Goal: Task Accomplishment & Management: Manage account settings

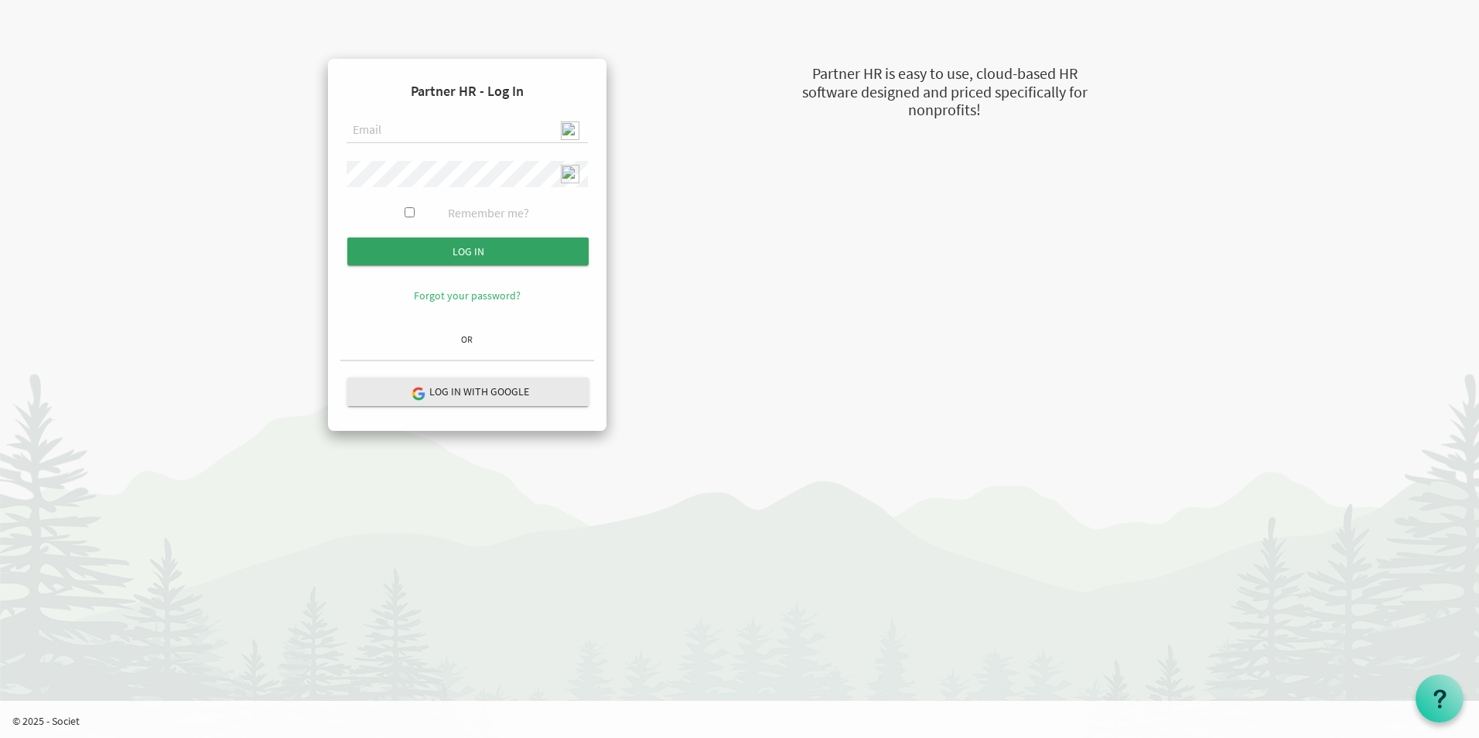
type input "[EMAIL_ADDRESS][DOMAIN_NAME]"
click at [454, 255] on input "submit" at bounding box center [467, 251] width 241 height 28
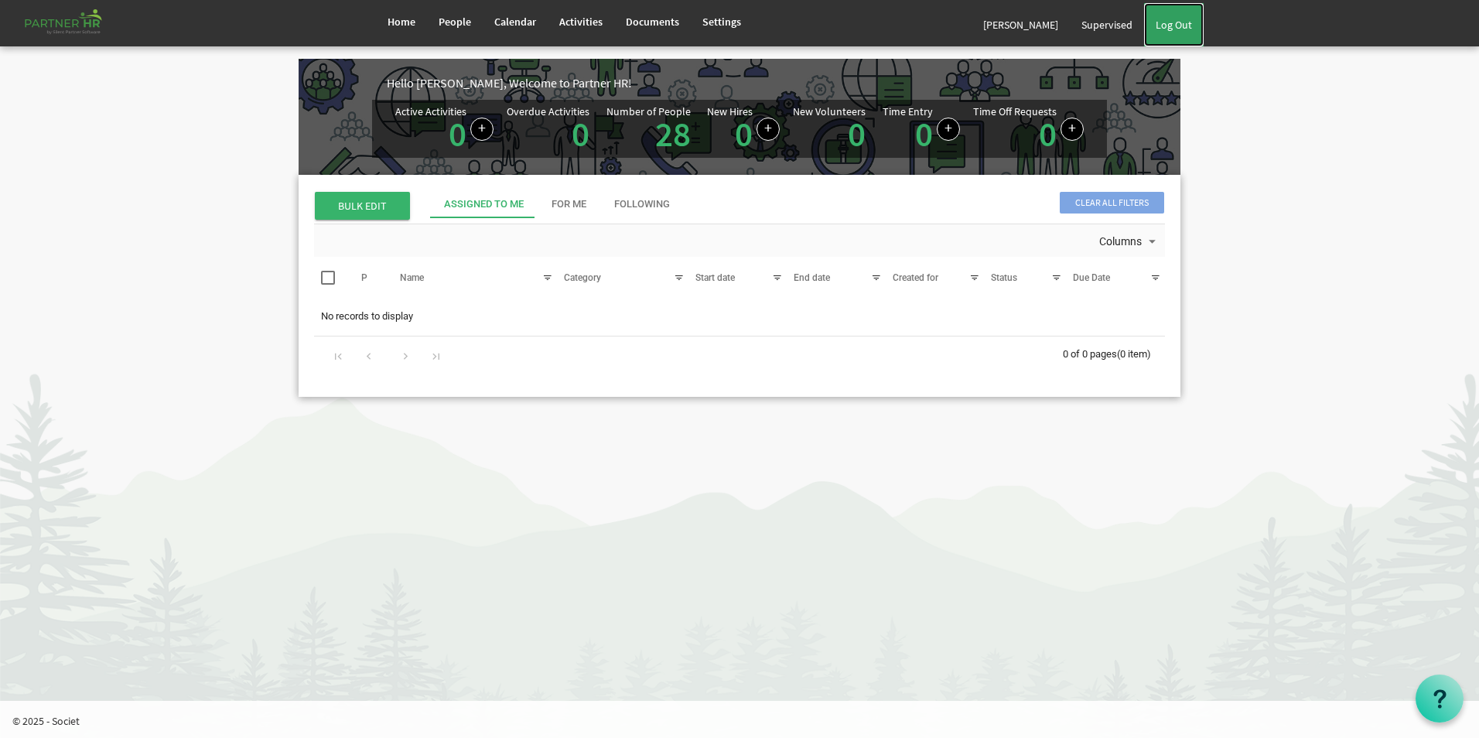
click at [1175, 27] on link "Log Out" at bounding box center [1174, 24] width 60 height 43
